Goal: Task Accomplishment & Management: Manage account settings

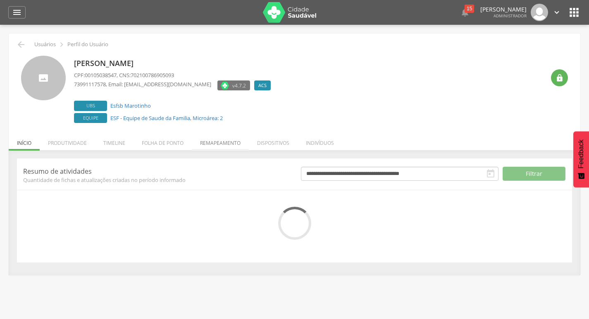
click at [200, 143] on li "Remapeamento" at bounding box center [220, 140] width 57 height 19
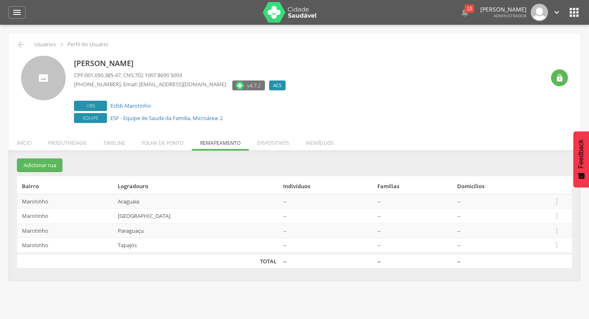
click at [564, 236] on td " Editar Alocar famílias Desalocar famílias Desvincular ACS" at bounding box center [560, 231] width 23 height 15
click at [570, 234] on td " Editar Alocar famílias Desalocar famílias Desvincular ACS" at bounding box center [560, 231] width 23 height 15
click at [585, 233] on div " Supervisão  Distritos  Ubs adicionar ubs  Coordenador: - [GEOGRAPHIC_DATA]…" at bounding box center [294, 184] width 589 height 319
click at [556, 229] on icon "" at bounding box center [556, 230] width 9 height 9
click at [559, 199] on link "Desalocar famílias" at bounding box center [527, 198] width 65 height 10
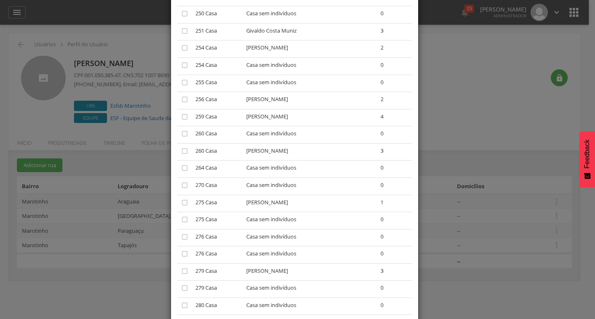
scroll to position [1074, 0]
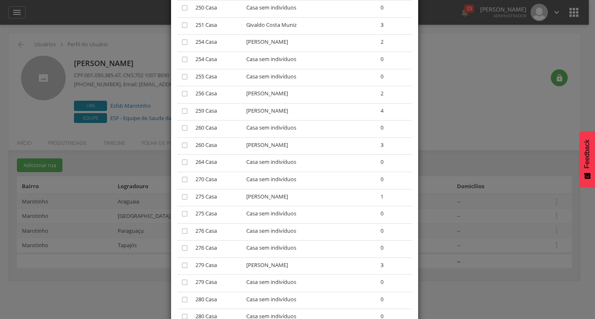
click at [177, 213] on td "" at bounding box center [184, 215] width 15 height 17
click at [181, 214] on icon "" at bounding box center [185, 214] width 8 height 8
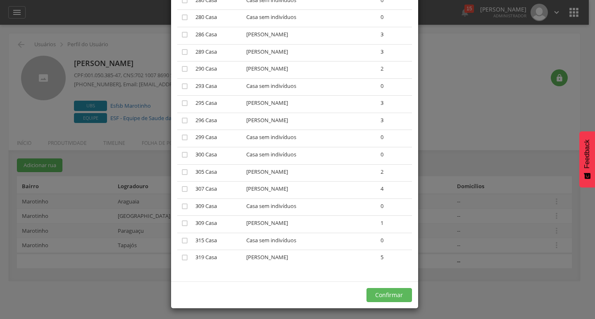
scroll to position [1376, 0]
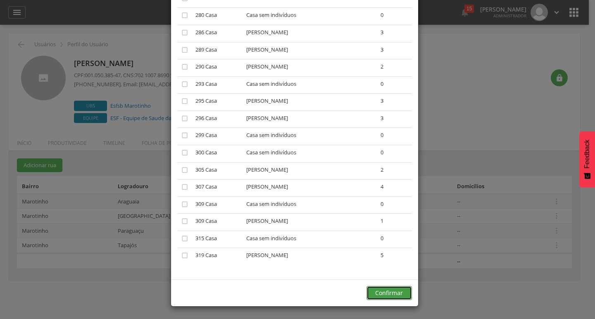
click at [372, 296] on button "Confirmar" at bounding box center [389, 293] width 45 height 14
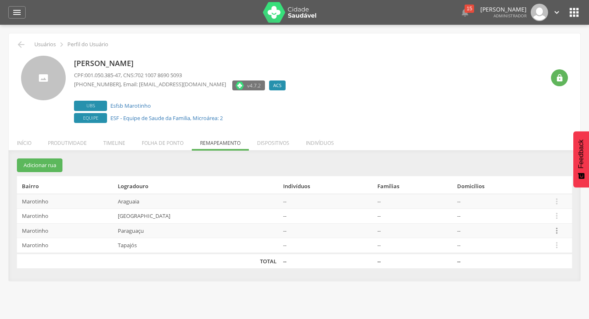
click at [559, 232] on icon "" at bounding box center [556, 230] width 9 height 9
click at [533, 202] on link "Desalocar famílias" at bounding box center [527, 198] width 65 height 10
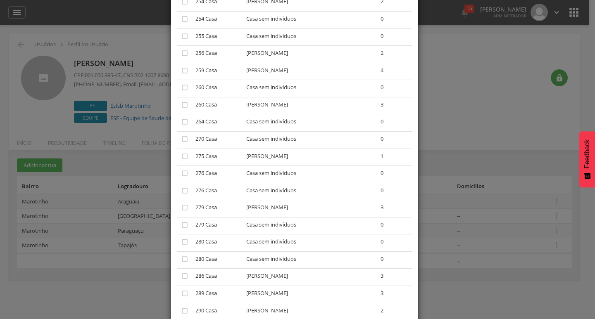
scroll to position [1116, 0]
click at [181, 188] on icon "" at bounding box center [185, 190] width 8 height 8
click at [181, 176] on icon "" at bounding box center [185, 173] width 8 height 8
click at [177, 226] on td "" at bounding box center [184, 225] width 15 height 17
click at [181, 226] on icon "" at bounding box center [185, 224] width 8 height 8
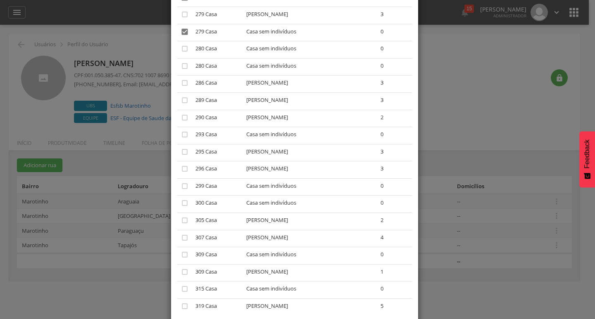
scroll to position [1359, 0]
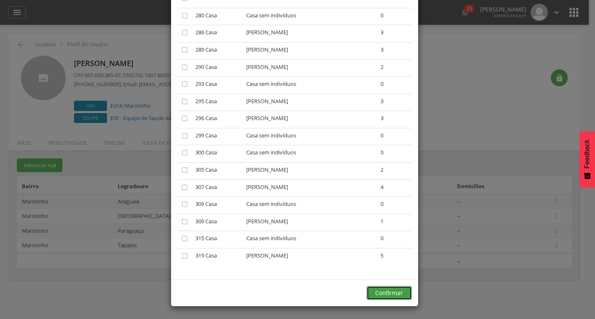
click at [397, 287] on button "Confirmar" at bounding box center [389, 293] width 45 height 14
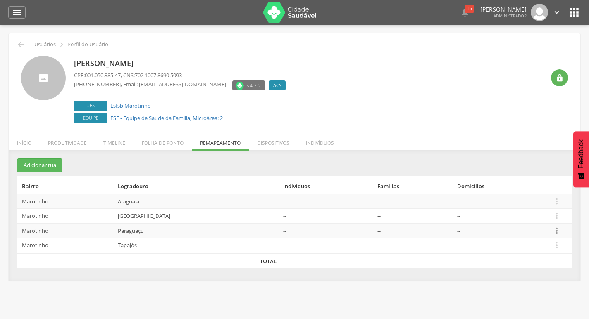
click at [561, 231] on icon "" at bounding box center [556, 230] width 9 height 9
click at [526, 199] on link "Desalocar famílias" at bounding box center [527, 198] width 65 height 10
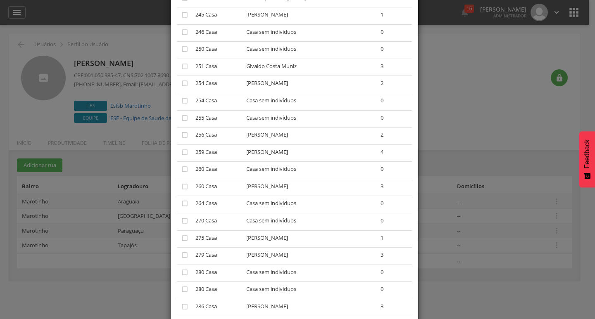
scroll to position [1074, 0]
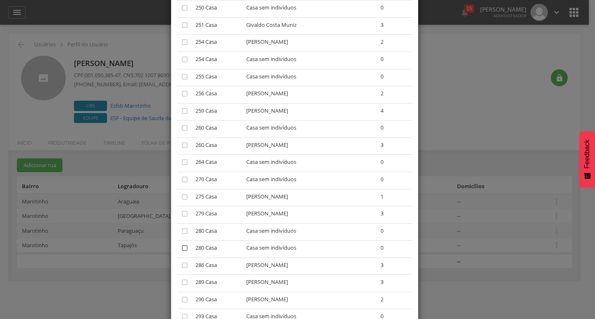
click at [181, 246] on icon "" at bounding box center [185, 248] width 8 height 8
click at [181, 231] on icon "" at bounding box center [185, 231] width 8 height 8
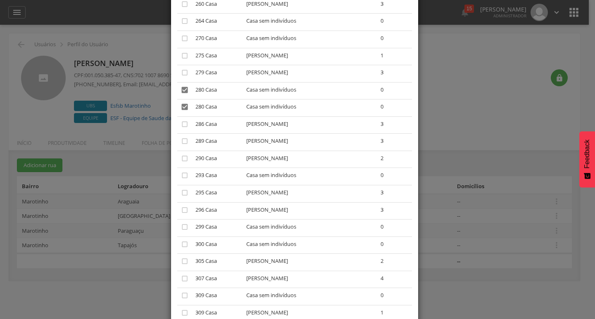
scroll to position [1308, 0]
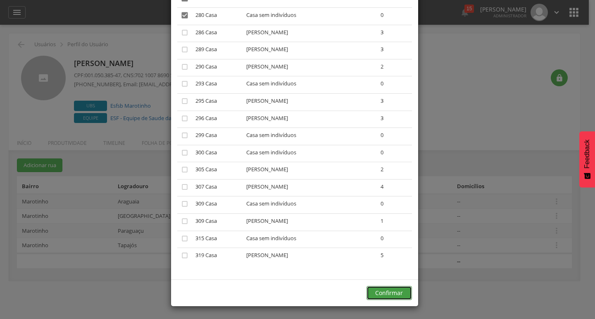
click at [389, 293] on button "Confirmar" at bounding box center [389, 293] width 45 height 14
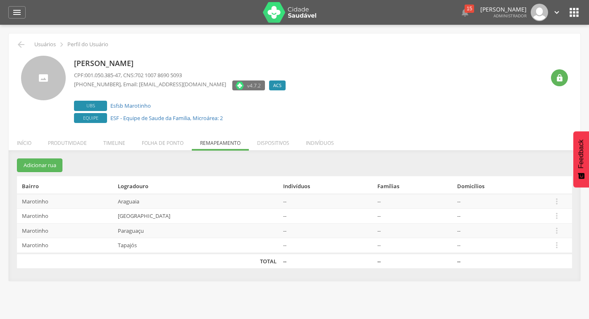
click at [409, 274] on div "**********" at bounding box center [295, 220] width 572 height 122
drag, startPoint x: 563, startPoint y: 233, endPoint x: 553, endPoint y: 229, distance: 11.5
click at [563, 233] on td " Editar Alocar famílias Desalocar famílias Desvincular ACS" at bounding box center [560, 231] width 23 height 15
click at [553, 229] on td " Editar Alocar famílias Desalocar famílias Desvincular ACS" at bounding box center [560, 231] width 23 height 15
click at [559, 229] on icon "" at bounding box center [556, 230] width 9 height 9
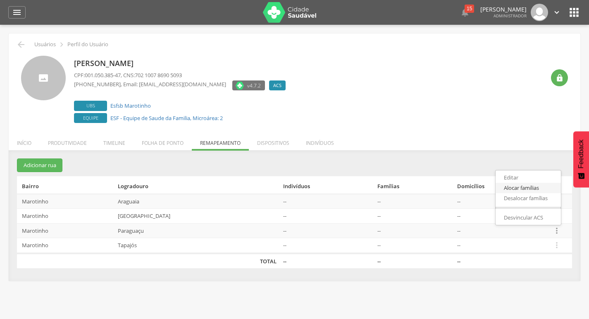
click at [542, 193] on link "Alocar famílias" at bounding box center [527, 188] width 65 height 10
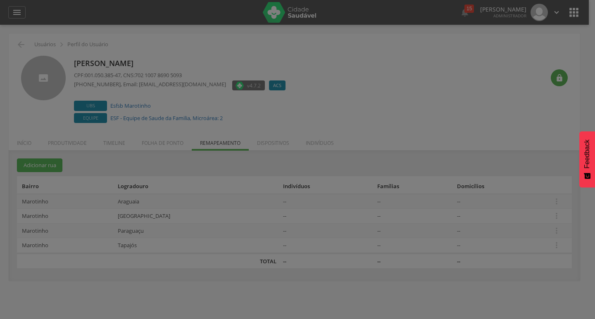
scroll to position [0, 0]
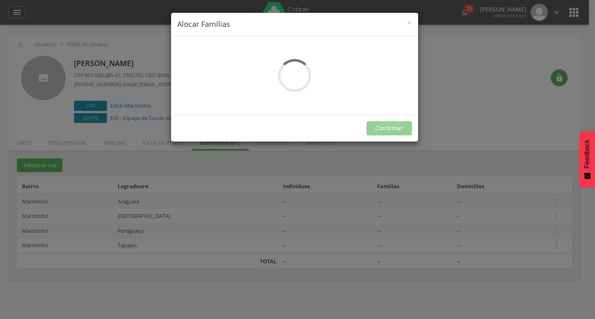
click at [523, 237] on div "× Alocar Famílias A lista abaixo apresenta as casas da Paraguaçu que estão aloc…" at bounding box center [297, 159] width 595 height 319
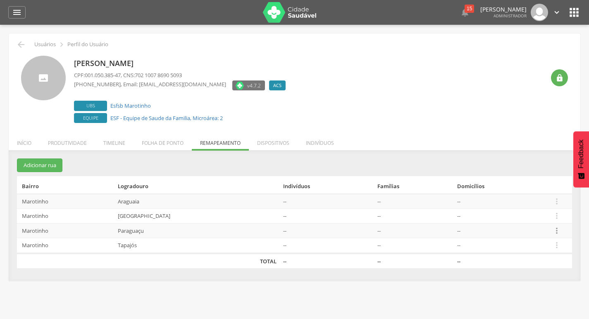
click at [556, 231] on icon "" at bounding box center [556, 230] width 9 height 9
click at [561, 233] on icon "" at bounding box center [556, 230] width 9 height 9
click at [542, 203] on link "Desalocar famílias" at bounding box center [527, 198] width 65 height 10
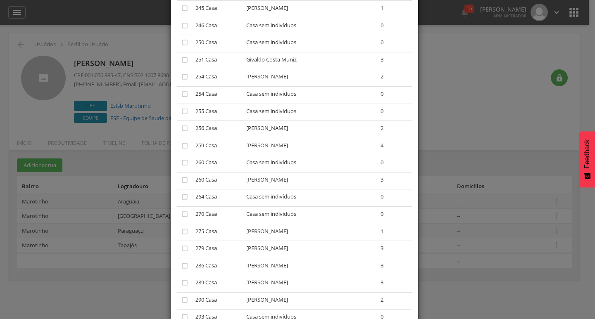
scroll to position [1033, 0]
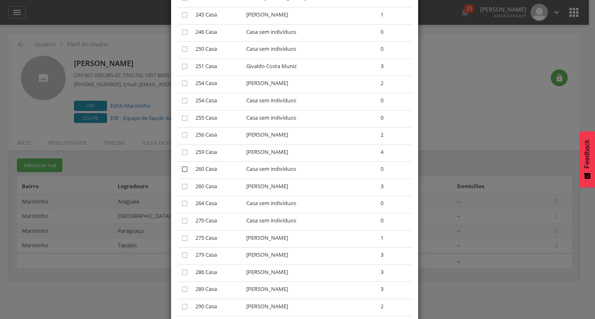
click at [185, 173] on icon "" at bounding box center [185, 169] width 8 height 8
click at [177, 101] on td "" at bounding box center [184, 101] width 15 height 17
click at [181, 101] on icon "" at bounding box center [185, 101] width 8 height 8
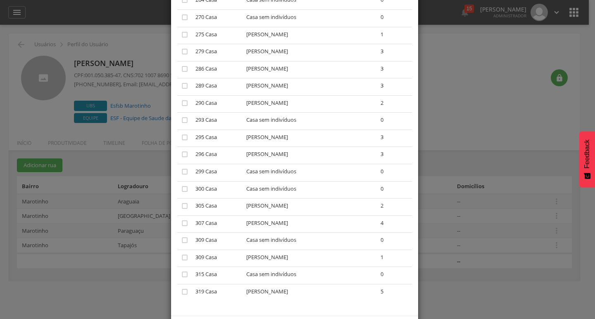
scroll to position [1273, 0]
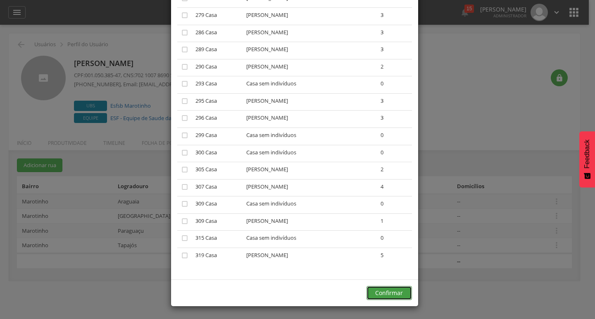
click at [386, 291] on button "Confirmar" at bounding box center [389, 293] width 45 height 14
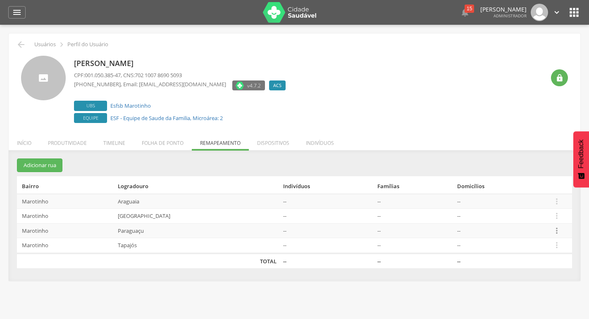
click at [553, 228] on icon "" at bounding box center [556, 230] width 9 height 9
click at [560, 233] on icon "" at bounding box center [556, 230] width 9 height 9
click at [525, 202] on link "Desalocar famílias" at bounding box center [527, 198] width 65 height 10
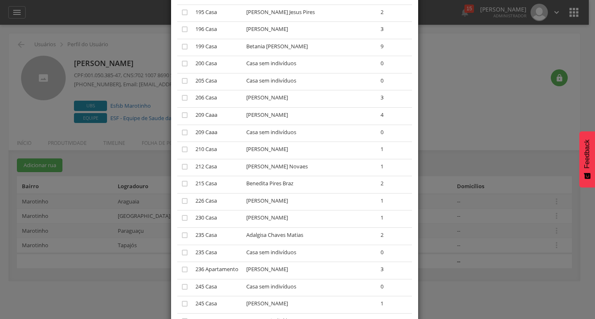
scroll to position [785, 0]
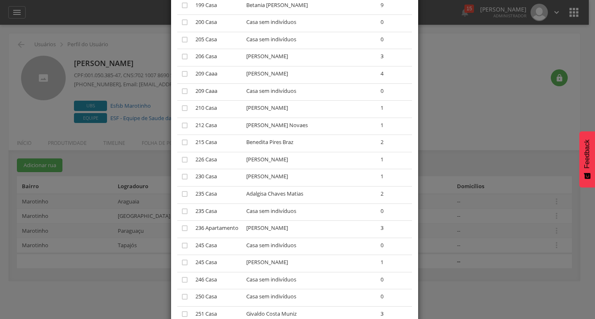
click at [188, 245] on td "" at bounding box center [184, 246] width 15 height 17
click at [181, 245] on icon "" at bounding box center [185, 246] width 8 height 8
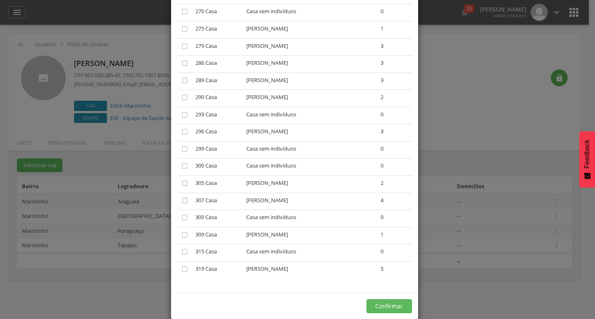
scroll to position [1239, 0]
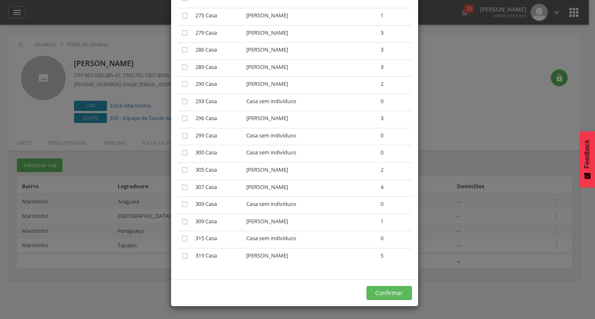
click at [409, 293] on div "Confirmar" at bounding box center [294, 293] width 247 height 27
click at [406, 293] on button "Confirmar" at bounding box center [389, 293] width 45 height 14
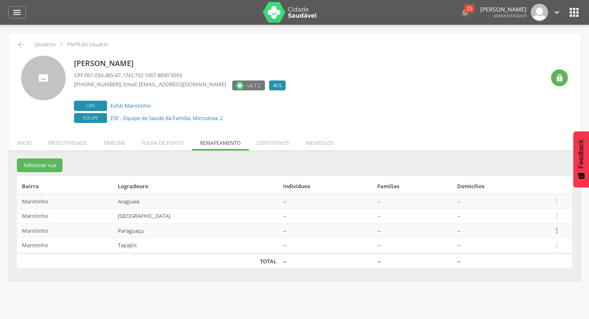
click at [561, 231] on icon "" at bounding box center [556, 230] width 9 height 9
click at [515, 195] on link "Desalocar famílias" at bounding box center [527, 198] width 65 height 10
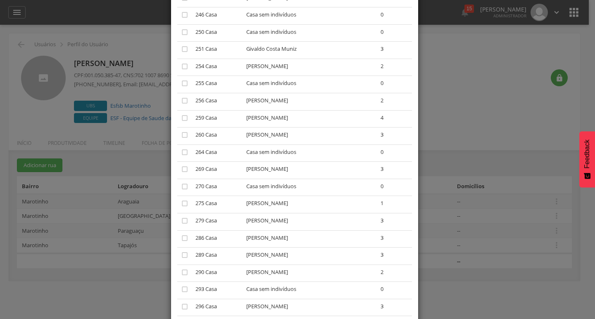
scroll to position [1222, 0]
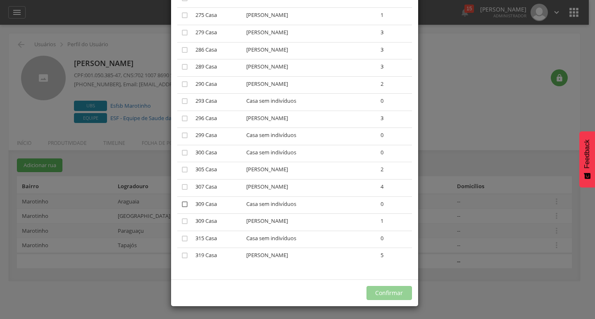
click at [181, 203] on icon "" at bounding box center [185, 204] width 8 height 8
click at [383, 288] on button "Confirmar" at bounding box center [389, 293] width 45 height 14
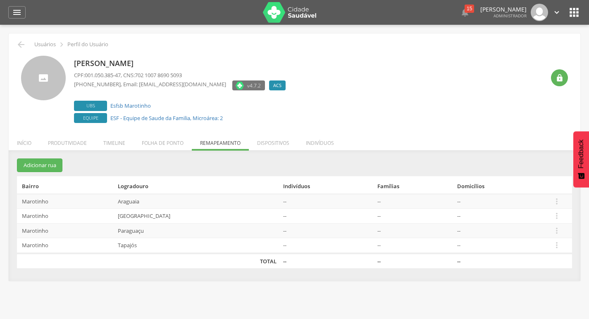
drag, startPoint x: 556, startPoint y: 231, endPoint x: 546, endPoint y: 231, distance: 9.5
click at [556, 231] on icon "" at bounding box center [556, 230] width 9 height 9
click at [526, 200] on link "Desalocar famílias" at bounding box center [527, 198] width 65 height 10
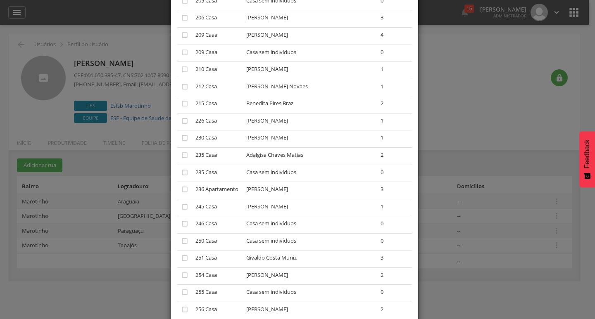
scroll to position [827, 0]
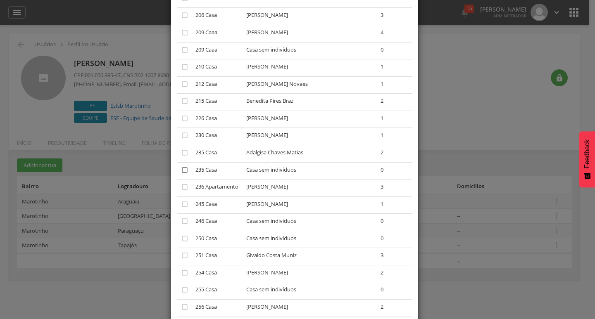
click at [177, 174] on td "" at bounding box center [184, 170] width 15 height 17
click at [181, 170] on icon "" at bounding box center [185, 170] width 8 height 8
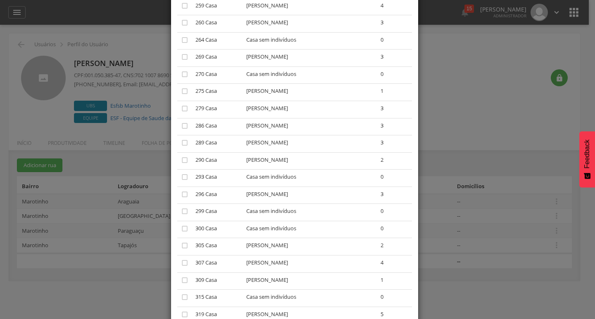
scroll to position [1204, 0]
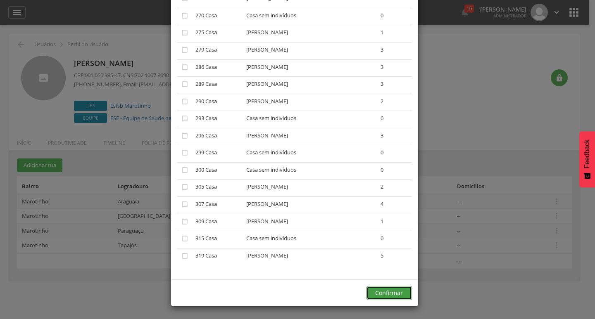
click at [383, 297] on button "Confirmar" at bounding box center [389, 293] width 45 height 14
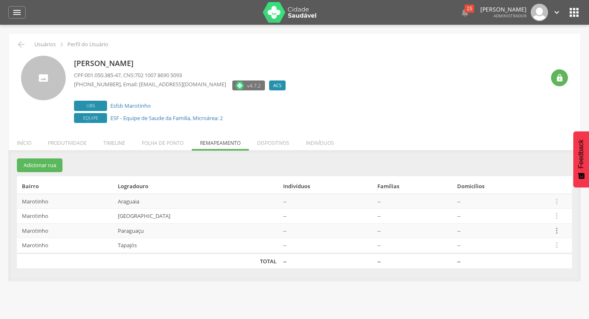
click at [557, 231] on icon "" at bounding box center [556, 230] width 9 height 9
click at [547, 202] on link "Desalocar famílias" at bounding box center [527, 198] width 65 height 10
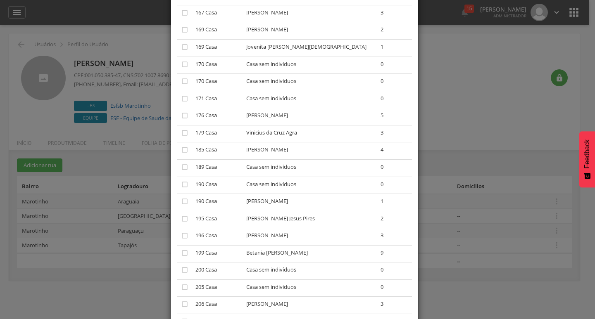
scroll to position [579, 0]
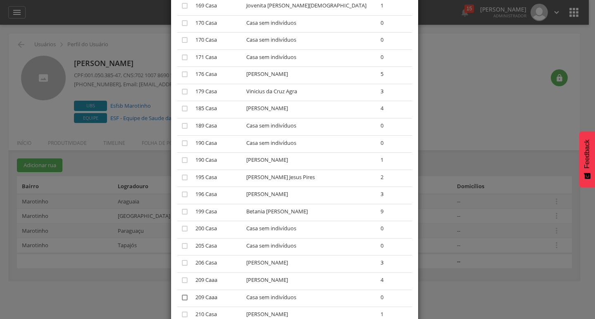
click at [181, 295] on icon "" at bounding box center [185, 298] width 8 height 8
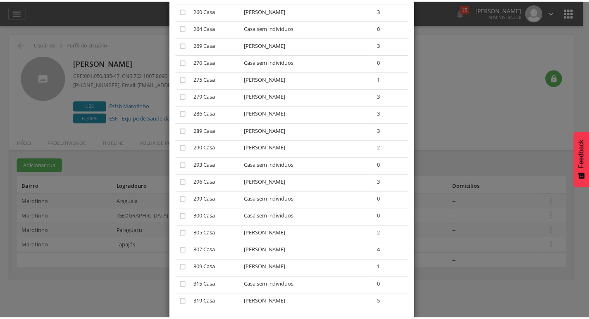
scroll to position [1187, 0]
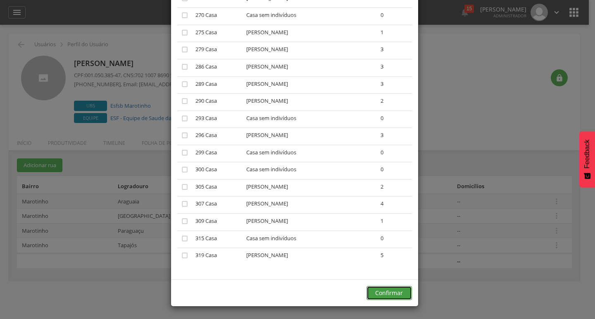
click at [370, 288] on button "Confirmar" at bounding box center [389, 293] width 45 height 14
